Goal: Task Accomplishment & Management: Manage account settings

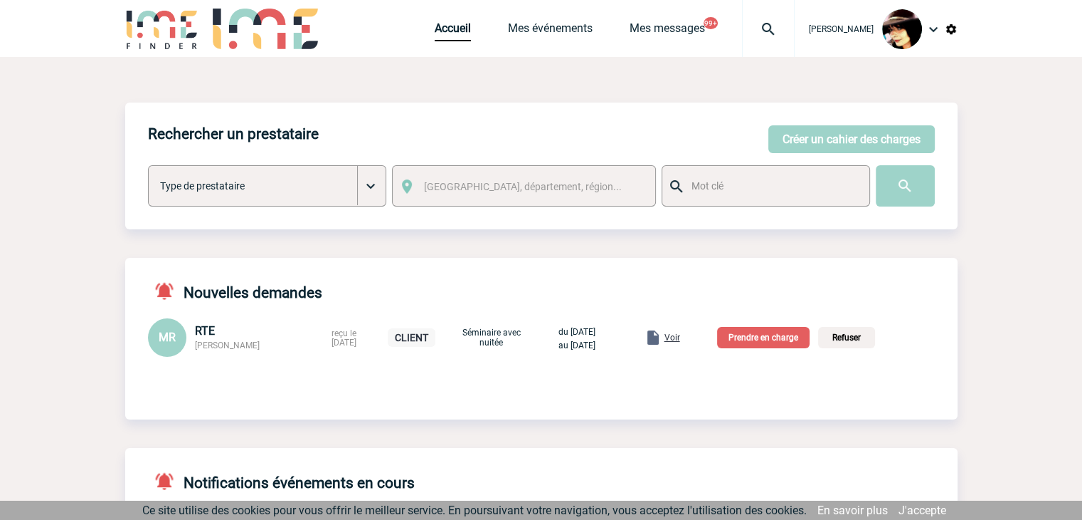
click at [757, 32] on img at bounding box center [768, 29] width 51 height 17
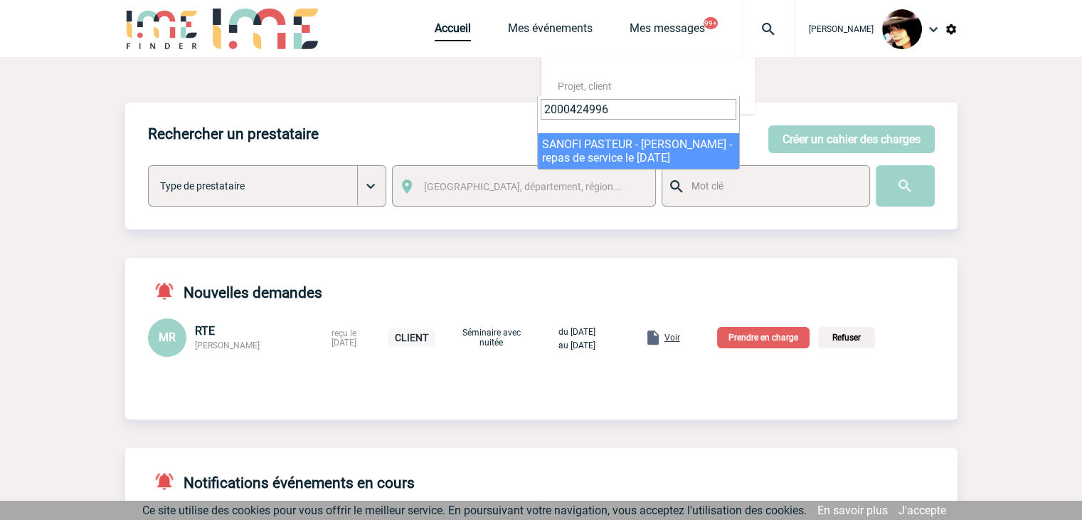
type input "2000424996"
select select "24497"
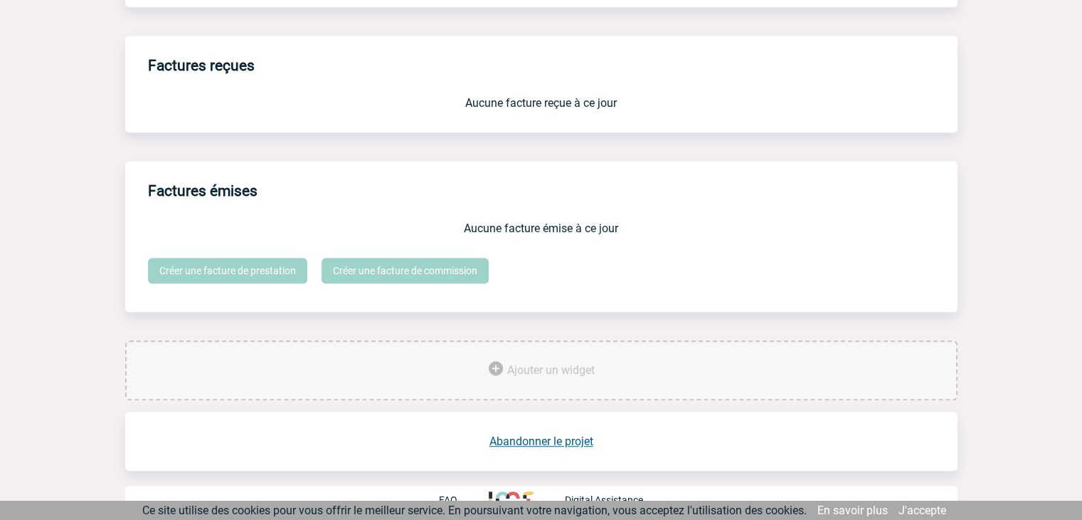
scroll to position [1187, 0]
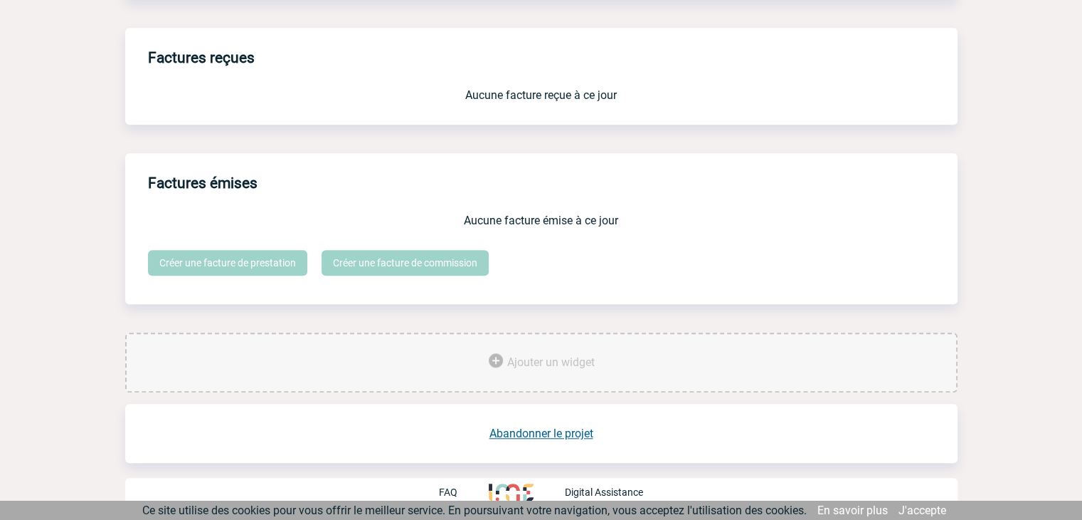
click at [511, 436] on link "Abandonner le projet" at bounding box center [542, 433] width 104 height 14
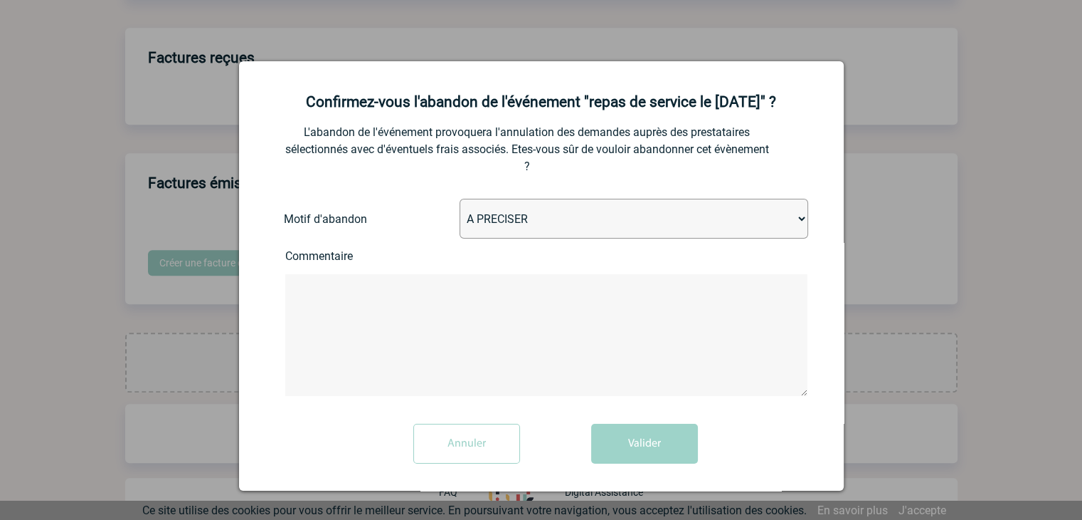
click at [488, 226] on select "A PRECISER Projet annulé Projet reporté Evénement organisé en interne A fait ap…" at bounding box center [634, 219] width 349 height 40
select select "ABANDON_PROJET_02"
click at [460, 200] on select "A PRECISER Projet annulé Projet reporté Evénement organisé en interne A fait ap…" at bounding box center [634, 219] width 349 height 40
click at [605, 433] on button "Valider" at bounding box center [644, 443] width 107 height 40
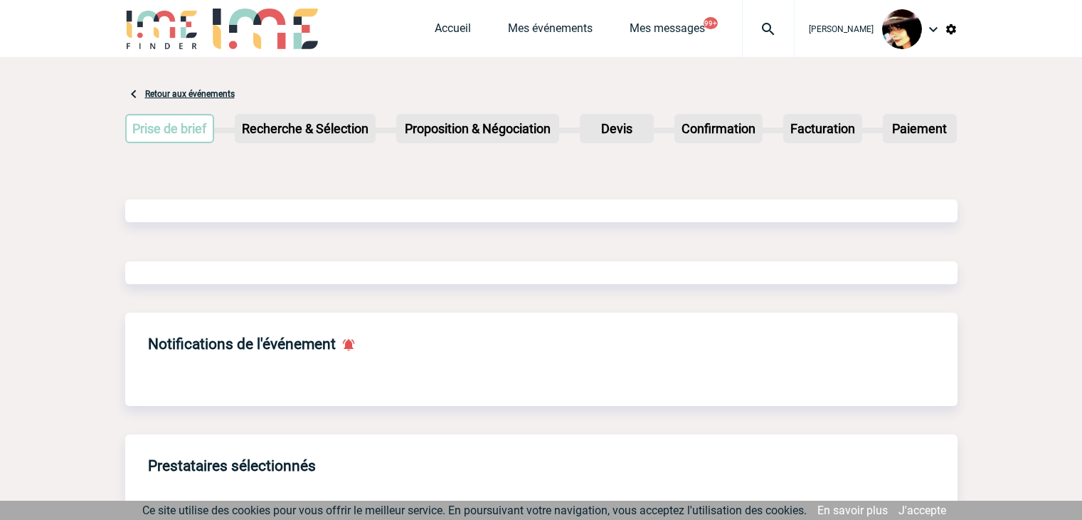
scroll to position [680, 0]
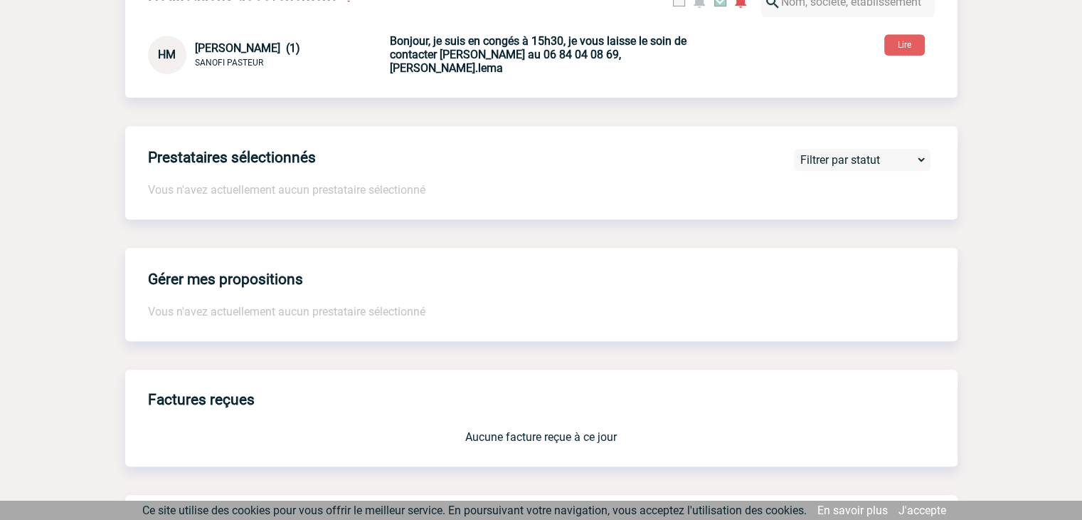
click at [339, 305] on div "Gérer mes propositions Vous n'avez actuellement aucun prestataire sélectionné" at bounding box center [541, 294] width 833 height 93
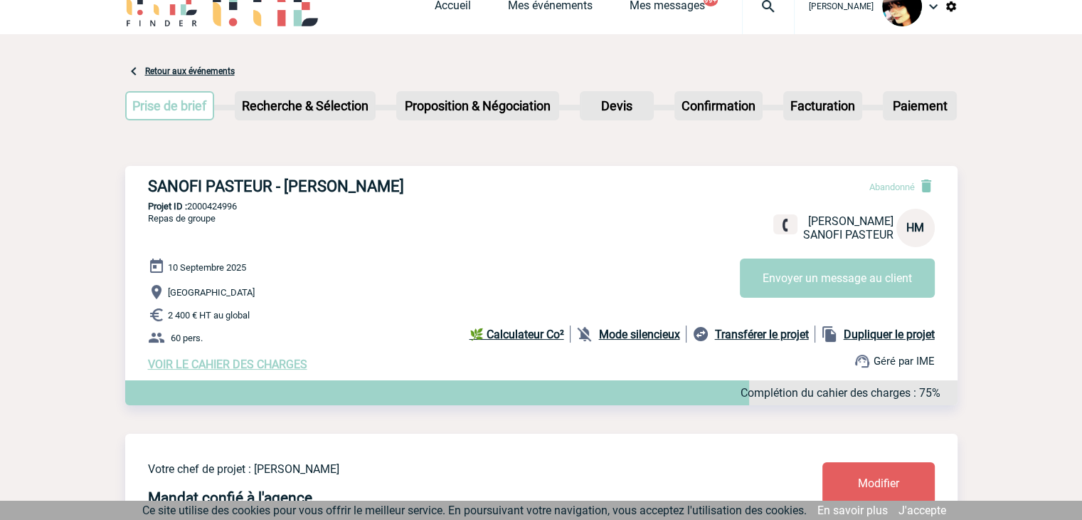
scroll to position [0, 0]
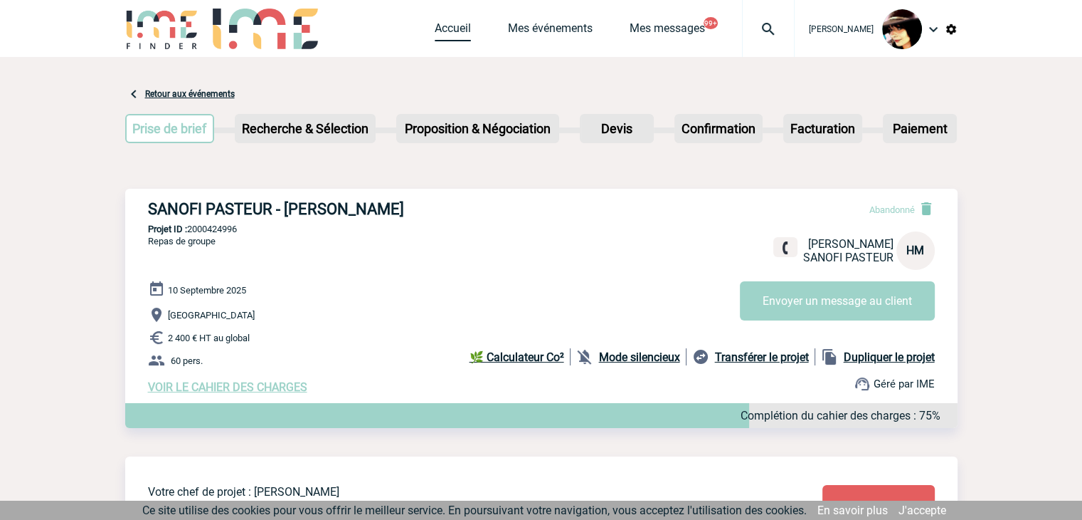
click at [435, 33] on link "Accueil" at bounding box center [453, 31] width 36 height 20
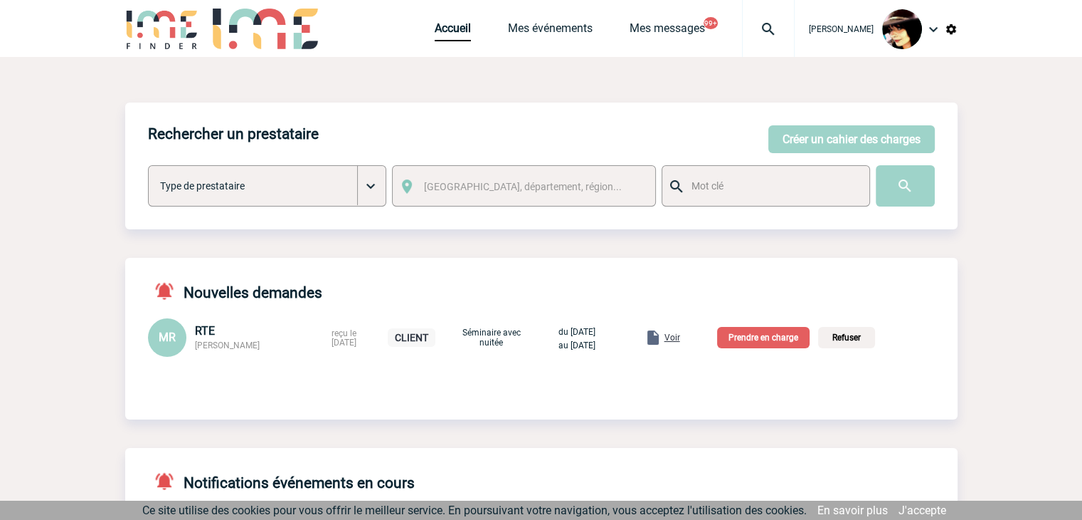
click at [680, 339] on span "Voir" at bounding box center [673, 337] width 16 height 10
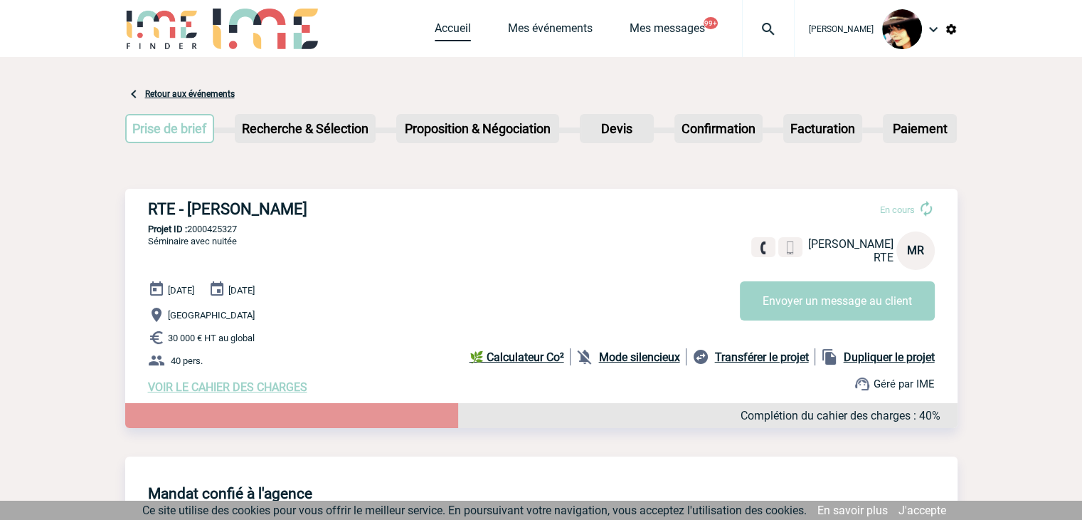
click at [438, 29] on link "Accueil" at bounding box center [453, 31] width 36 height 20
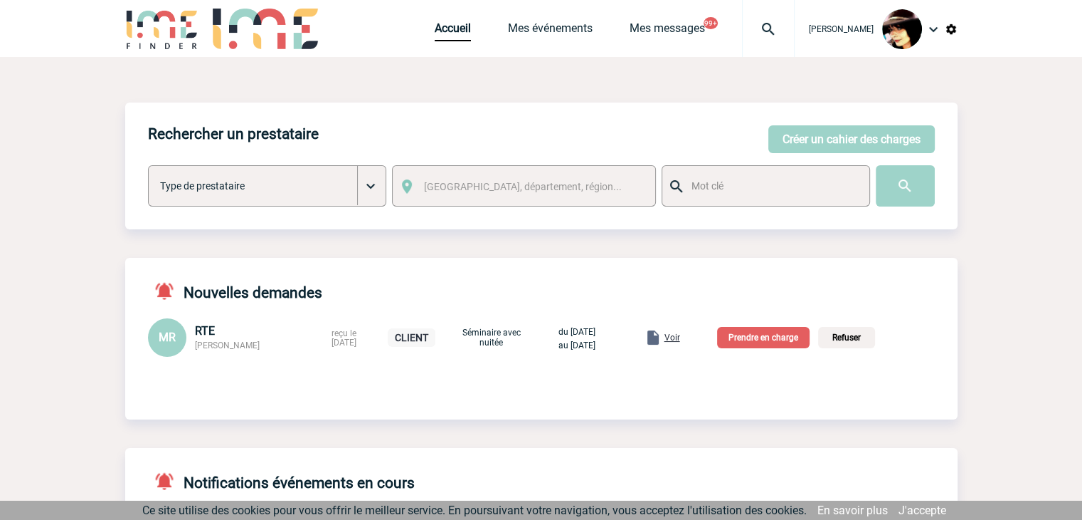
click at [761, 339] on p "Prendre en charge" at bounding box center [763, 337] width 93 height 21
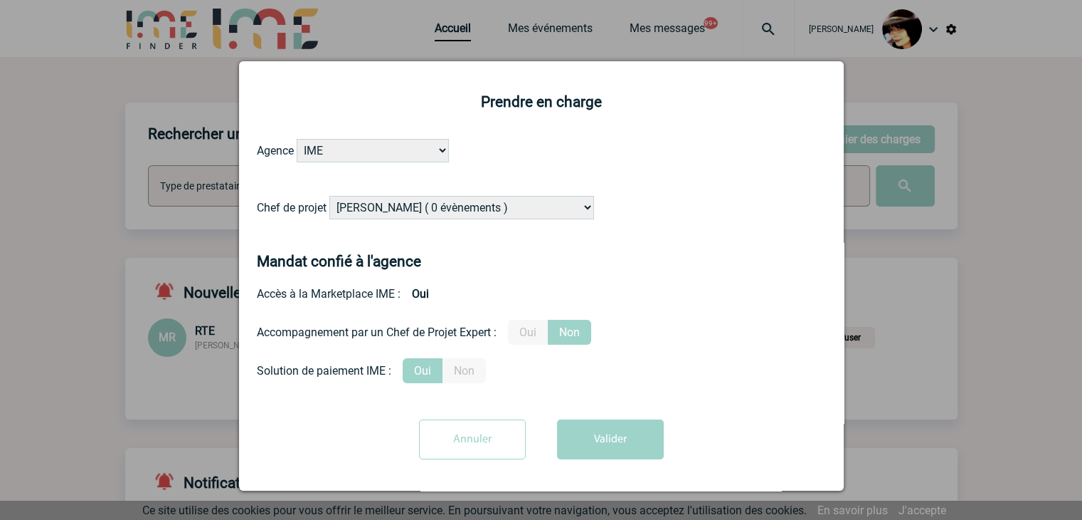
click at [433, 209] on select "[PERSON_NAME] ( 0 évènements ) [PERSON_NAME] ( 1196 évènements ) [PERSON_NAME] …" at bounding box center [462, 207] width 265 height 23
select select "129741"
click at [433, 209] on select "Alizée VERLAGUET ( 0 évènements ) Anne GIRAUD ( 1196 évènements ) Anne-François…" at bounding box center [462, 207] width 265 height 23
click at [544, 331] on label "Oui" at bounding box center [528, 332] width 40 height 25
click at [0, 0] on input "Oui" at bounding box center [0, 0] width 0 height 0
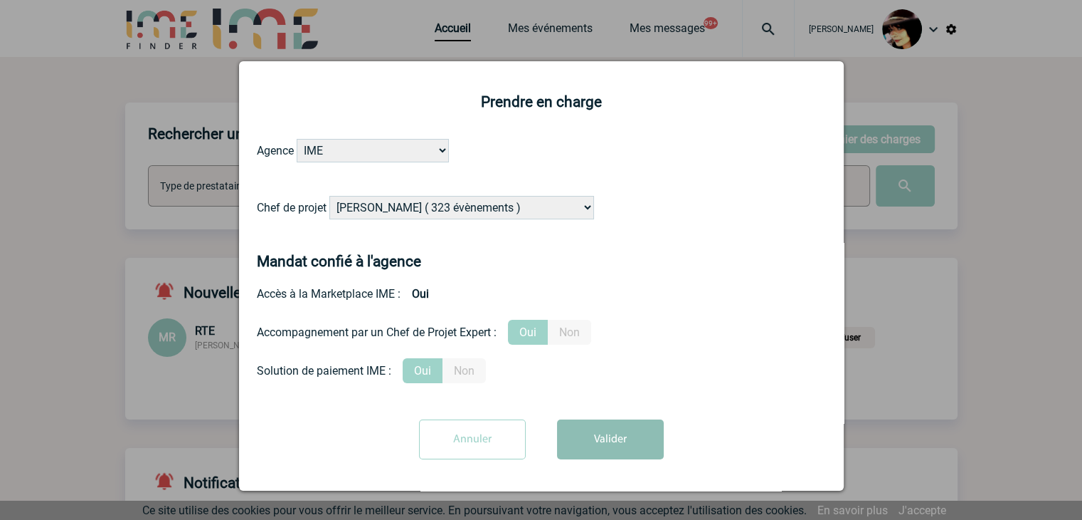
click at [598, 434] on button "Valider" at bounding box center [610, 439] width 107 height 40
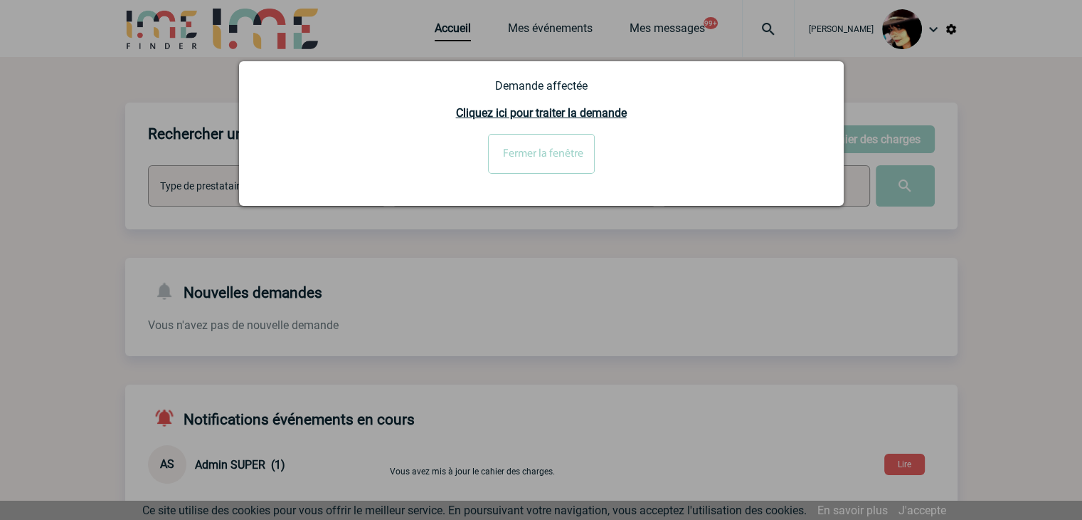
click at [520, 154] on input "Fermer la fenêtre" at bounding box center [541, 154] width 107 height 40
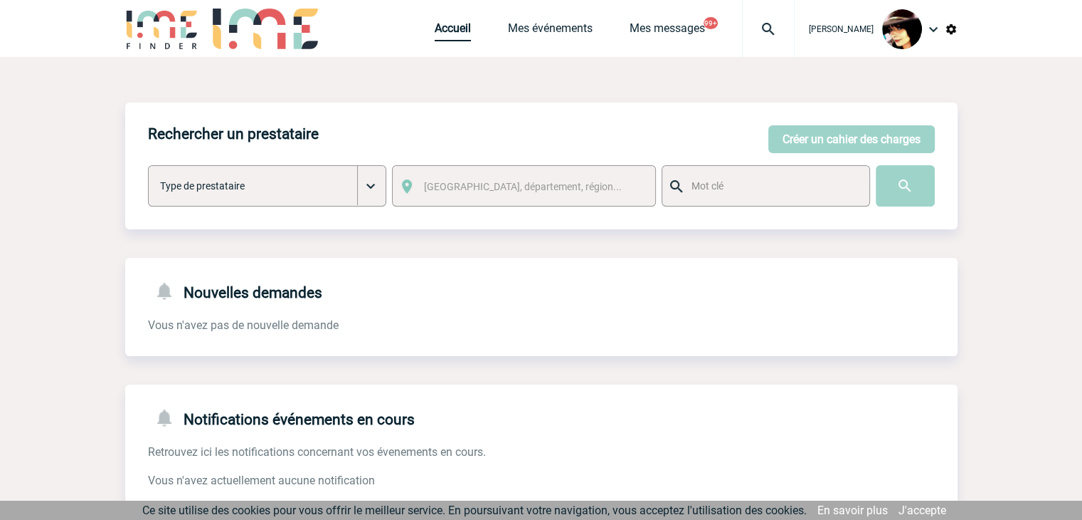
click at [435, 27] on link "Accueil" at bounding box center [453, 31] width 36 height 20
click at [952, 29] on img at bounding box center [951, 29] width 13 height 13
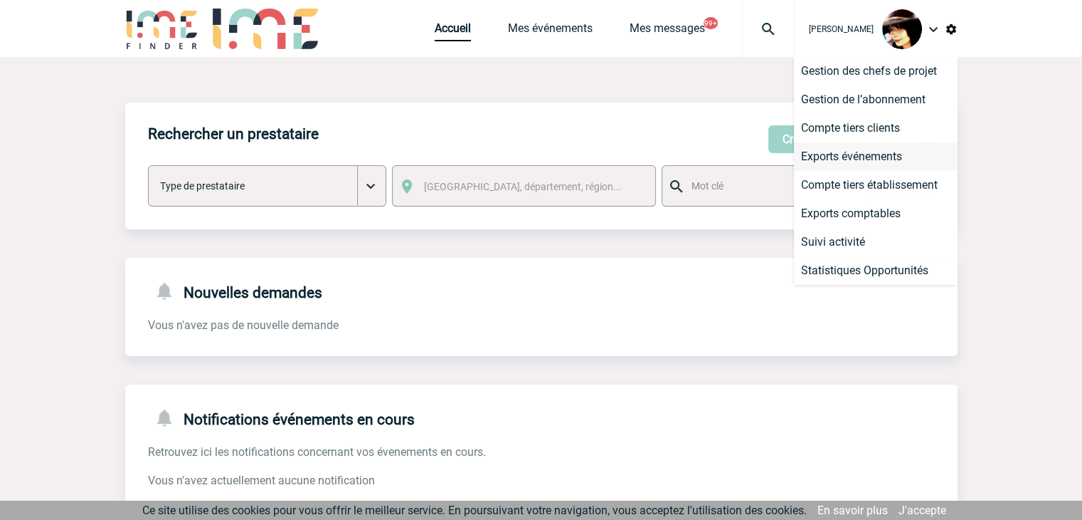
click at [837, 153] on li "Exports événements" at bounding box center [876, 156] width 164 height 28
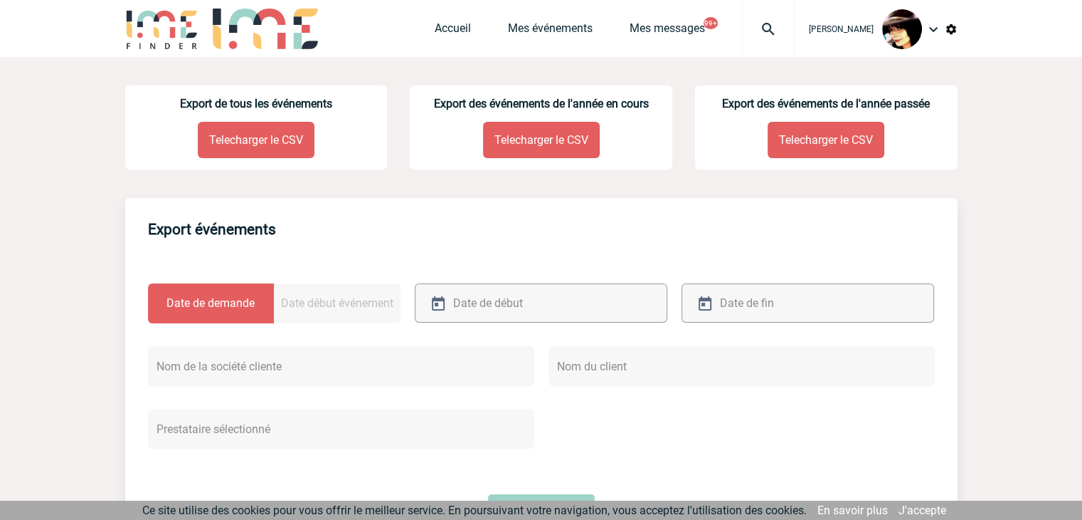
click at [240, 146] on p "Telecharger le CSV" at bounding box center [256, 140] width 117 height 36
